Goal: Task Accomplishment & Management: Manage account settings

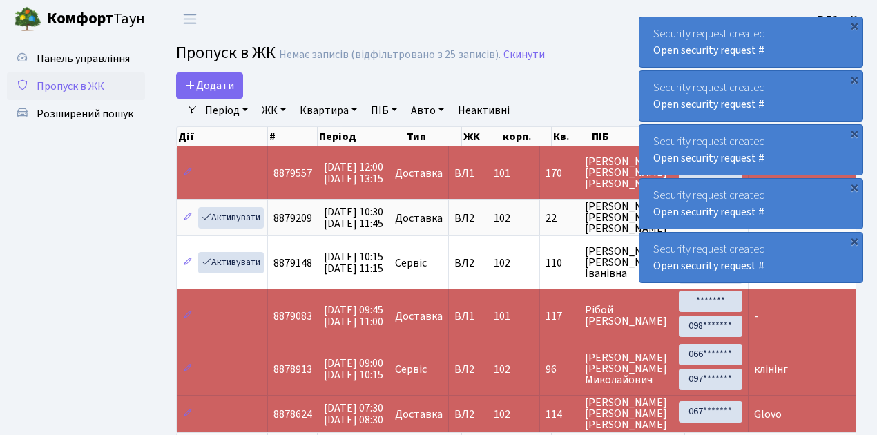
select select "25"
click at [60, 87] on span "Пропуск в ЖК" at bounding box center [71, 86] width 68 height 15
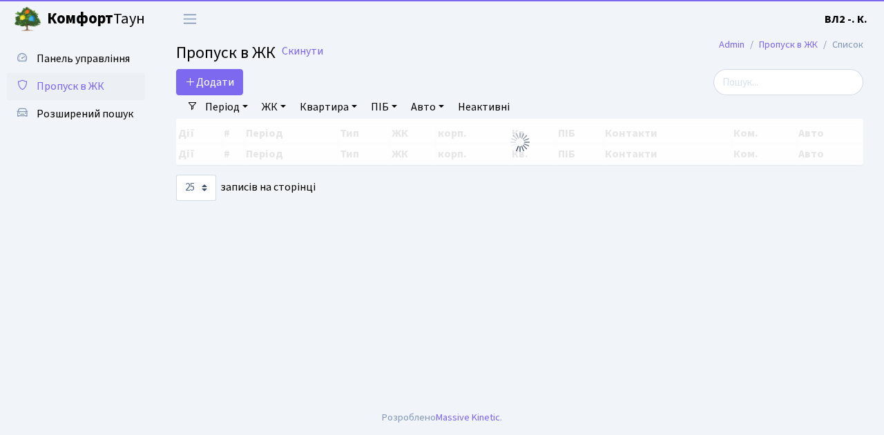
select select "25"
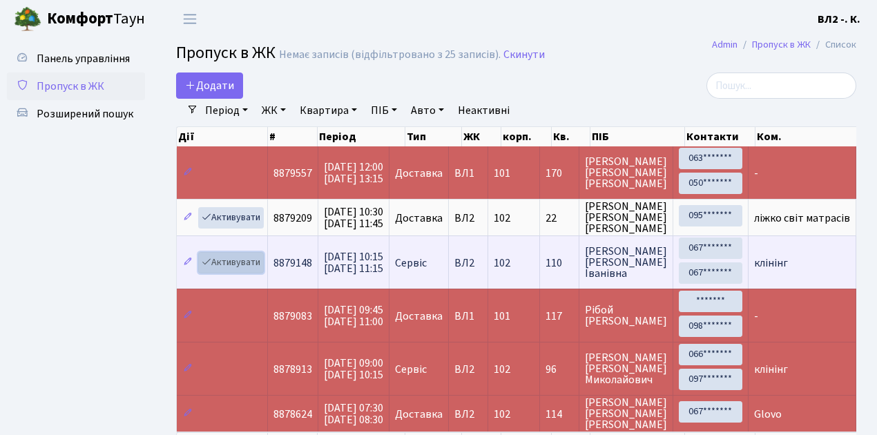
click at [239, 261] on link "Активувати" at bounding box center [231, 262] width 66 height 21
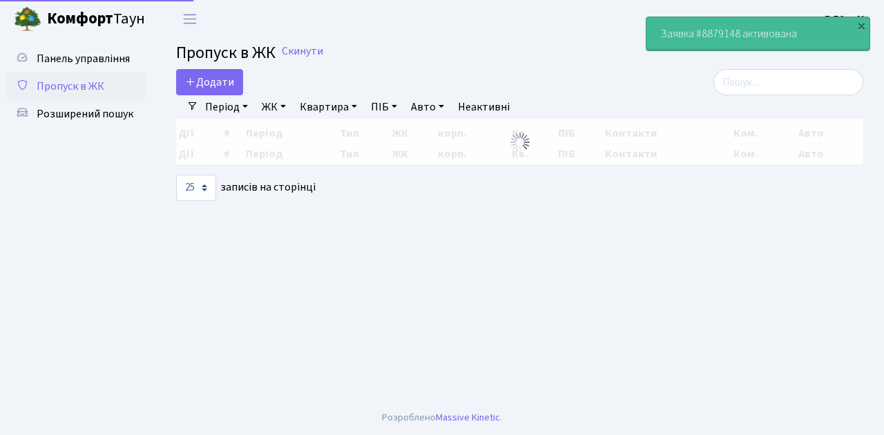
select select "25"
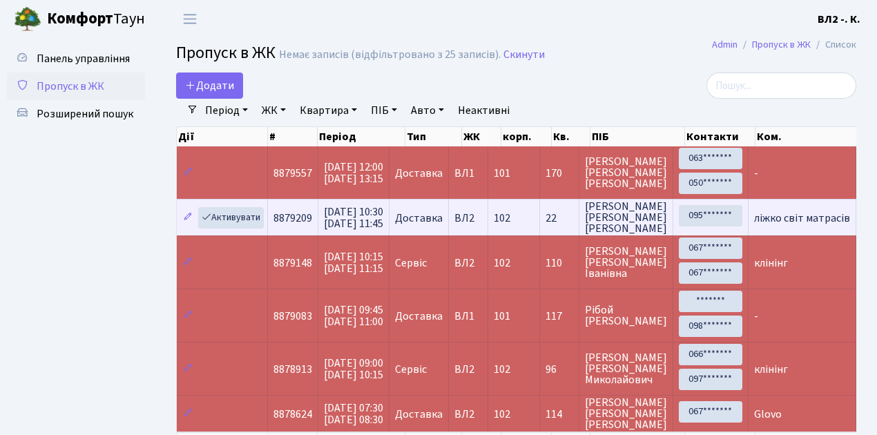
click at [803, 207] on td "ліжко світ матрасів" at bounding box center [803, 217] width 108 height 37
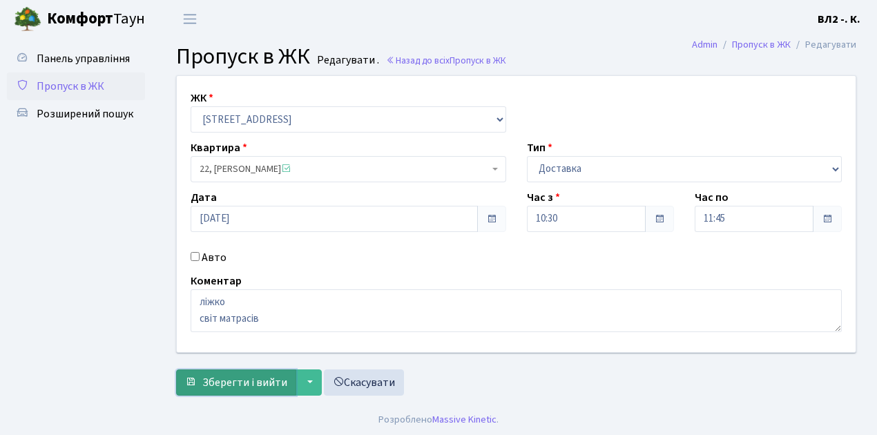
click at [251, 381] on span "Зберегти і вийти" at bounding box center [244, 382] width 85 height 15
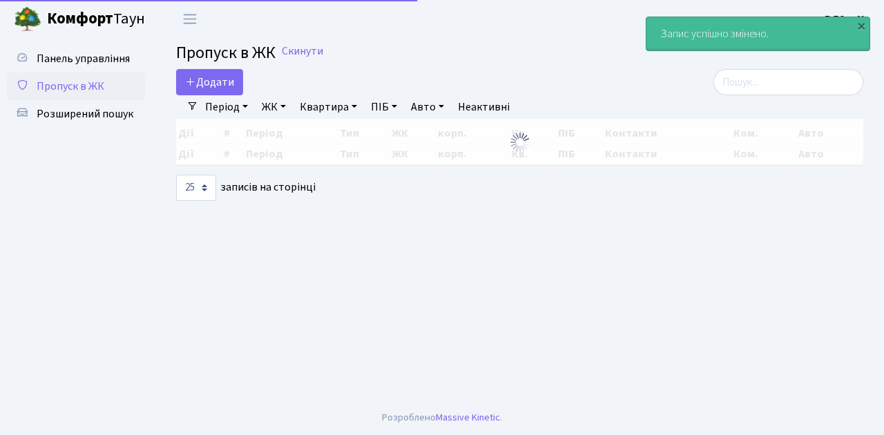
select select "25"
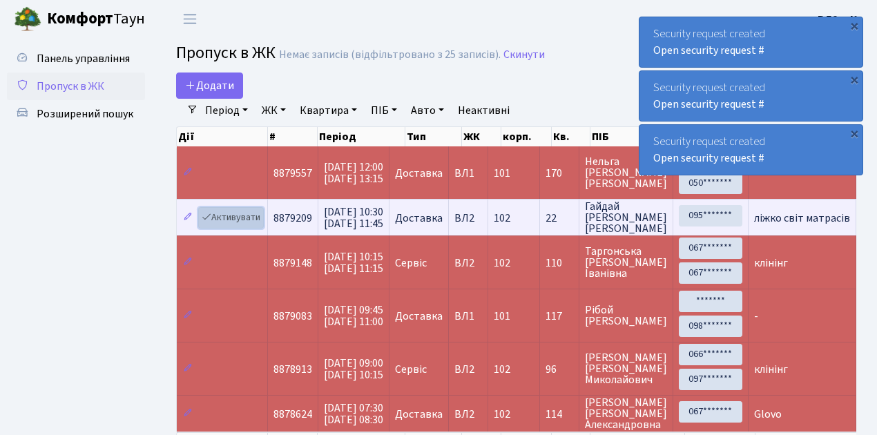
click at [238, 217] on link "Активувати" at bounding box center [231, 217] width 66 height 21
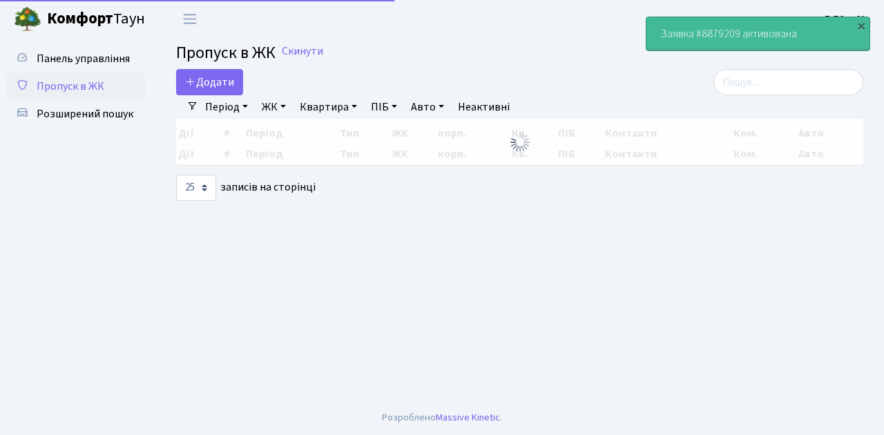
select select "25"
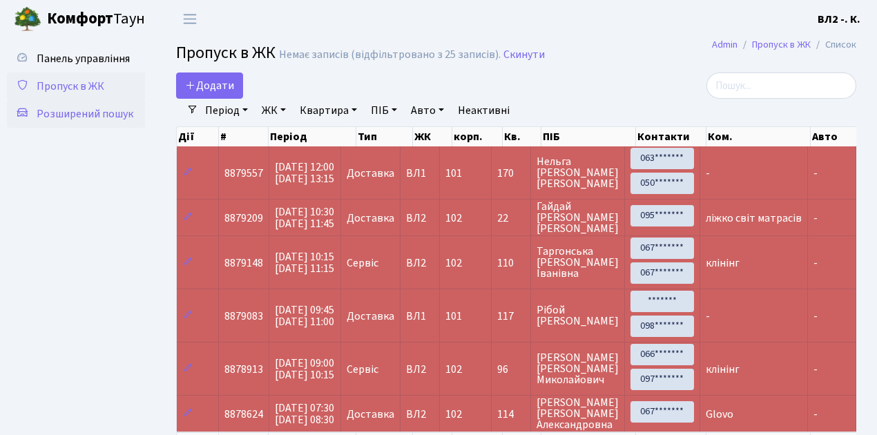
click at [97, 117] on span "Розширений пошук" at bounding box center [85, 113] width 97 height 15
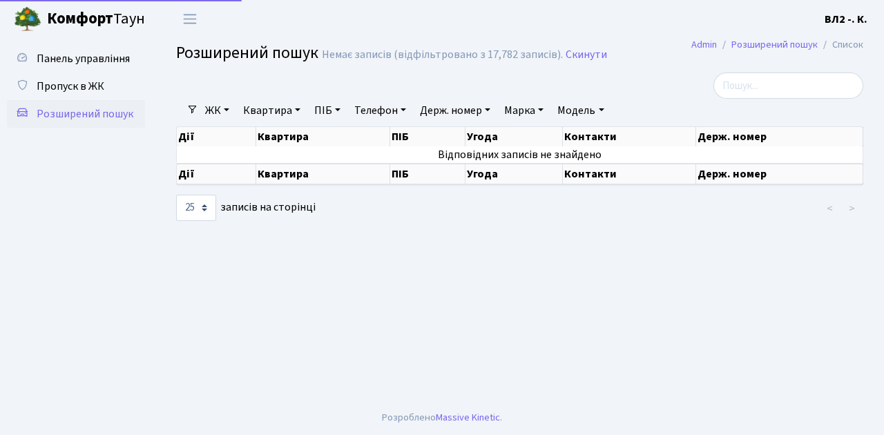
select select "25"
click at [260, 108] on link "Квартира" at bounding box center [272, 110] width 68 height 23
type input "74"
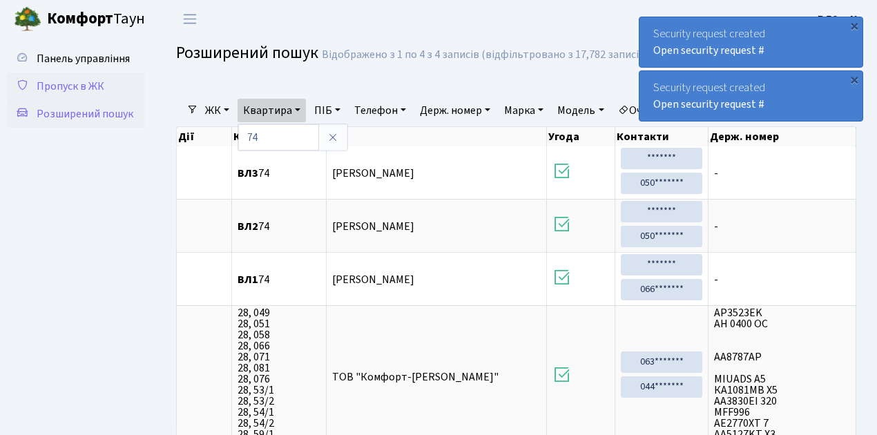
click at [83, 82] on span "Пропуск в ЖК" at bounding box center [71, 86] width 68 height 15
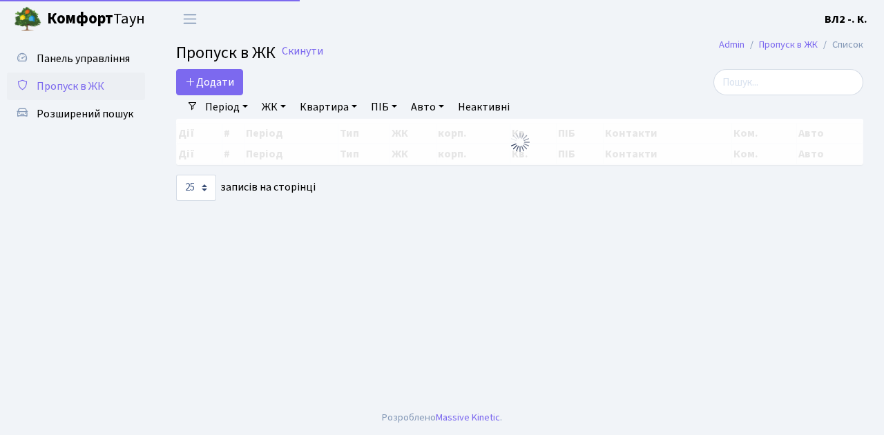
select select "25"
